Goal: Transaction & Acquisition: Subscribe to service/newsletter

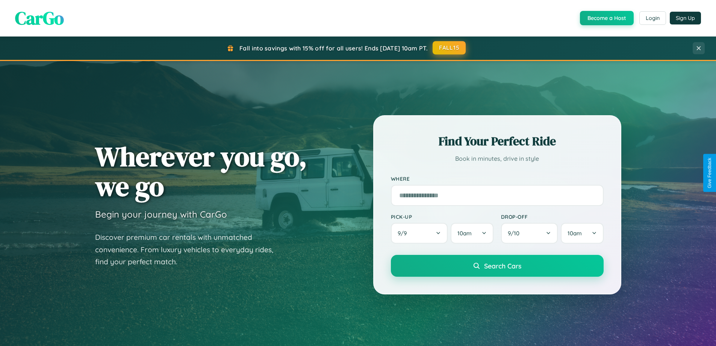
click at [450, 48] on button "FALL15" at bounding box center [449, 48] width 33 height 14
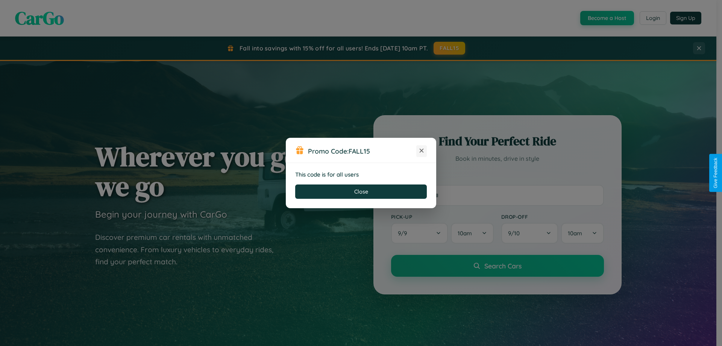
click at [422, 151] on icon at bounding box center [422, 151] width 8 height 8
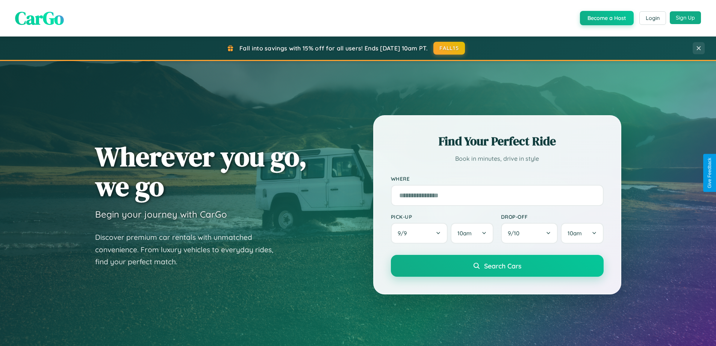
click at [686, 18] on button "Sign Up" at bounding box center [685, 17] width 31 height 13
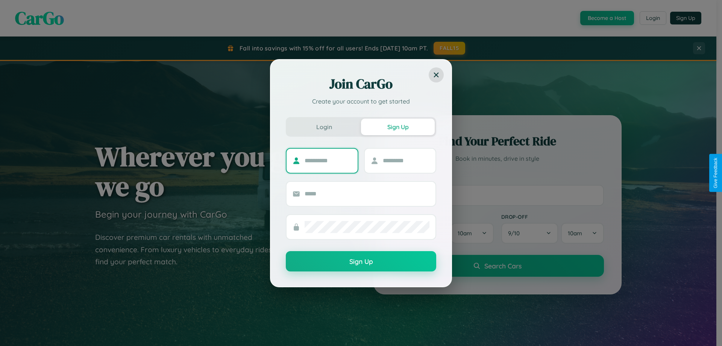
click at [328, 160] on input "text" at bounding box center [328, 161] width 47 height 12
type input "*********"
click at [406, 160] on input "text" at bounding box center [406, 161] width 47 height 12
type input "******"
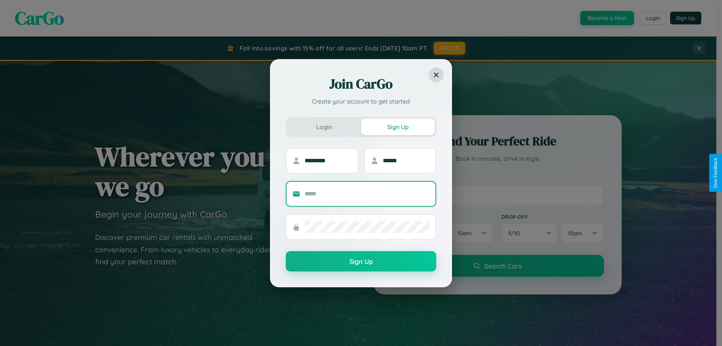
click at [367, 193] on input "text" at bounding box center [367, 194] width 125 height 12
type input "**********"
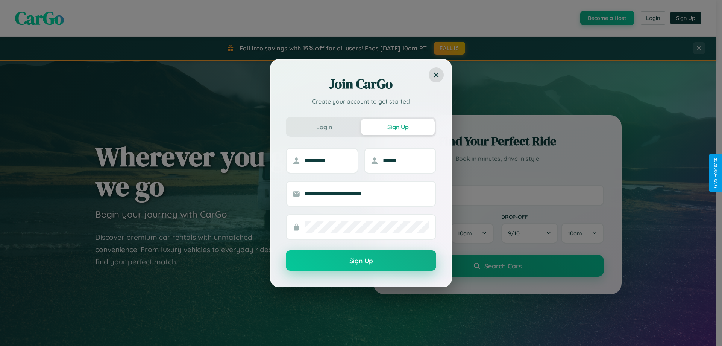
click at [361, 261] on button "Sign Up" at bounding box center [361, 260] width 150 height 20
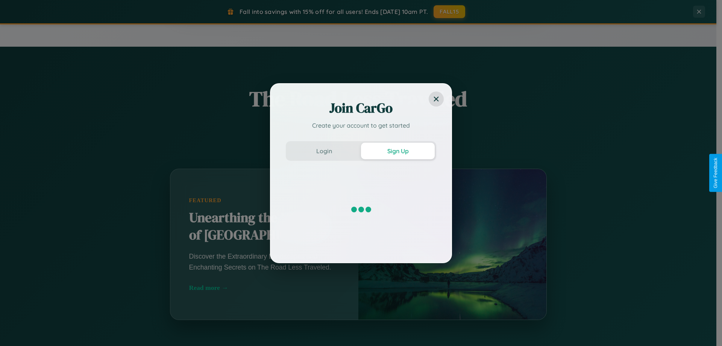
scroll to position [1447, 0]
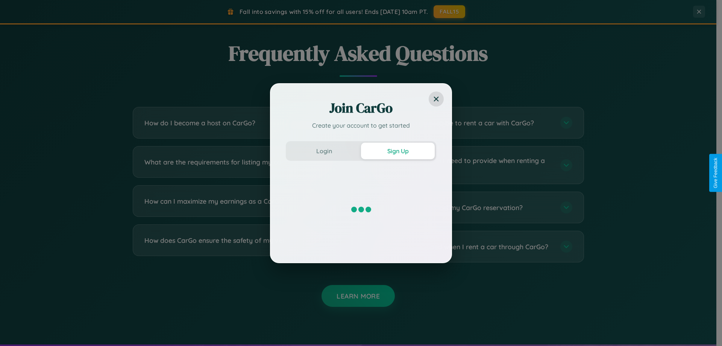
click at [475, 123] on div "Join CarGo Create your account to get started Login Sign Up" at bounding box center [361, 173] width 722 height 346
click at [241, 207] on div "Join CarGo Create your account to get started Login Sign Up" at bounding box center [361, 173] width 722 height 346
click at [475, 165] on div "Join CarGo Create your account to get started Login Sign Up" at bounding box center [361, 173] width 722 height 346
click at [241, 165] on div "Join CarGo Create your account to get started Login Sign Up" at bounding box center [361, 173] width 722 height 346
click at [475, 207] on div "Join CarGo Create your account to get started Login Sign Up" at bounding box center [361, 173] width 722 height 346
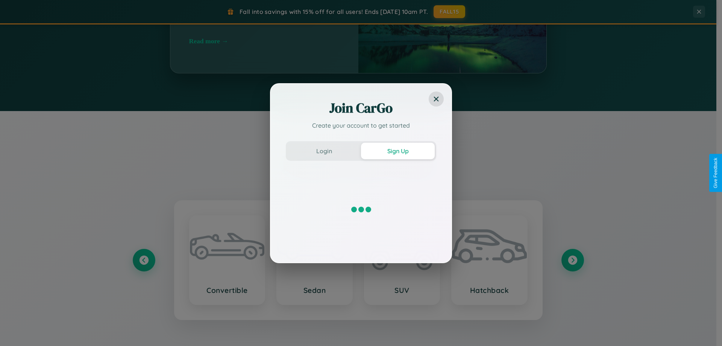
scroll to position [324, 0]
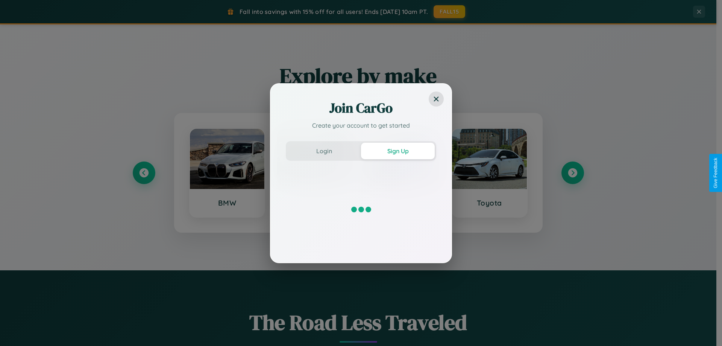
click at [572, 173] on div "Join CarGo Create your account to get started Login Sign Up" at bounding box center [361, 173] width 722 height 346
click at [402, 173] on div at bounding box center [361, 209] width 150 height 75
